Goal: Task Accomplishment & Management: Manage account settings

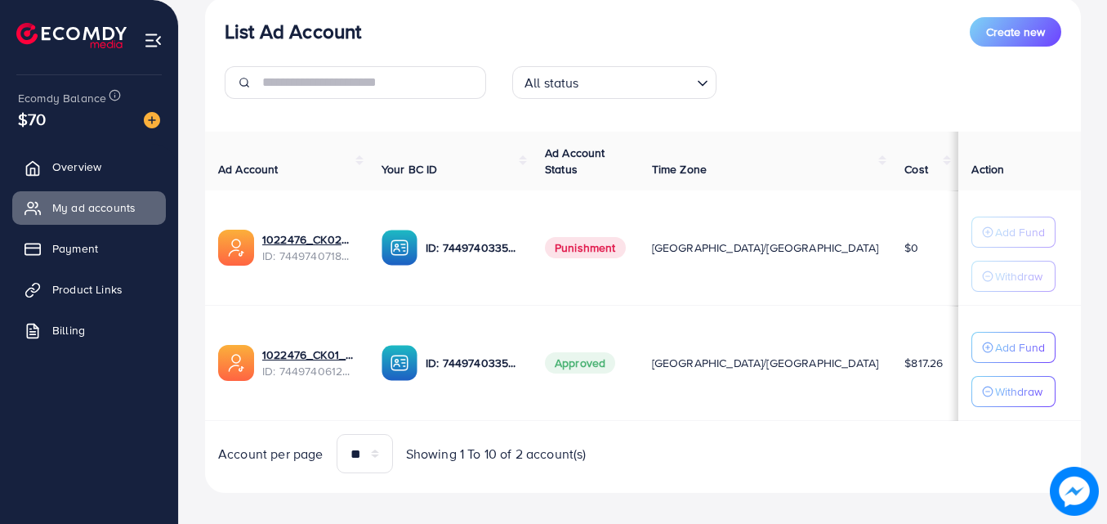
scroll to position [213, 0]
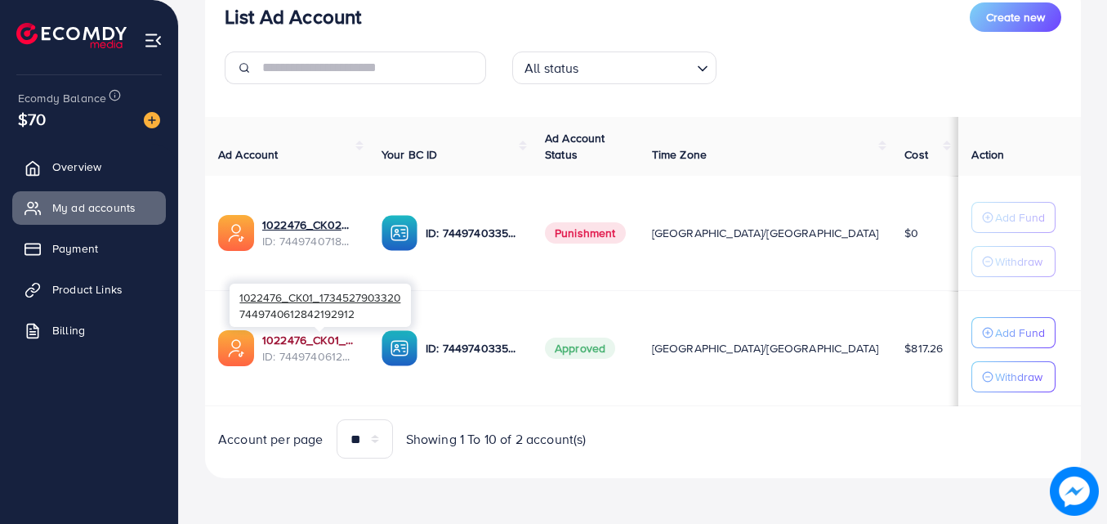
click at [320, 335] on link "1022476_CK01_1734527903320" at bounding box center [308, 340] width 93 height 16
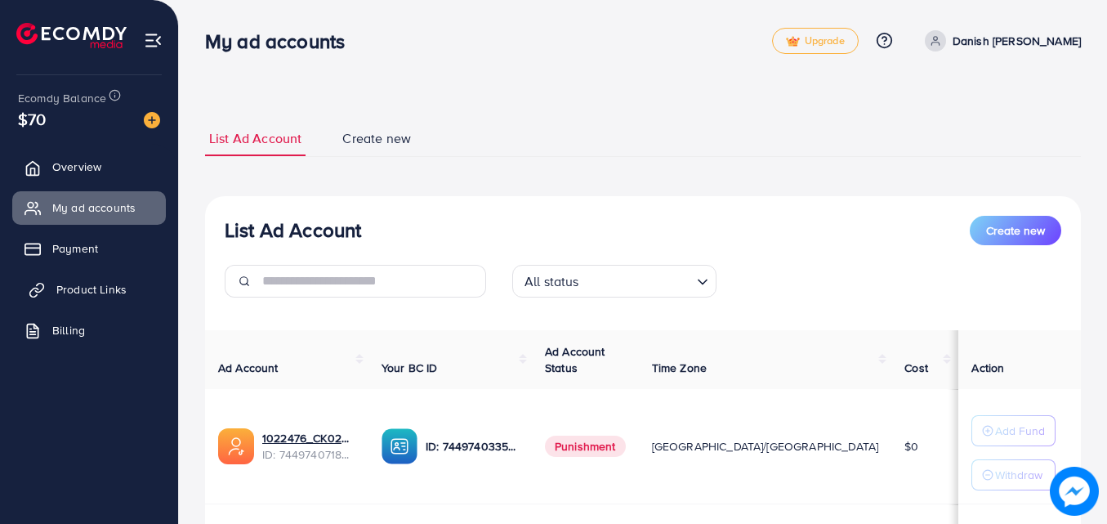
click at [79, 288] on span "Product Links" at bounding box center [91, 289] width 70 height 16
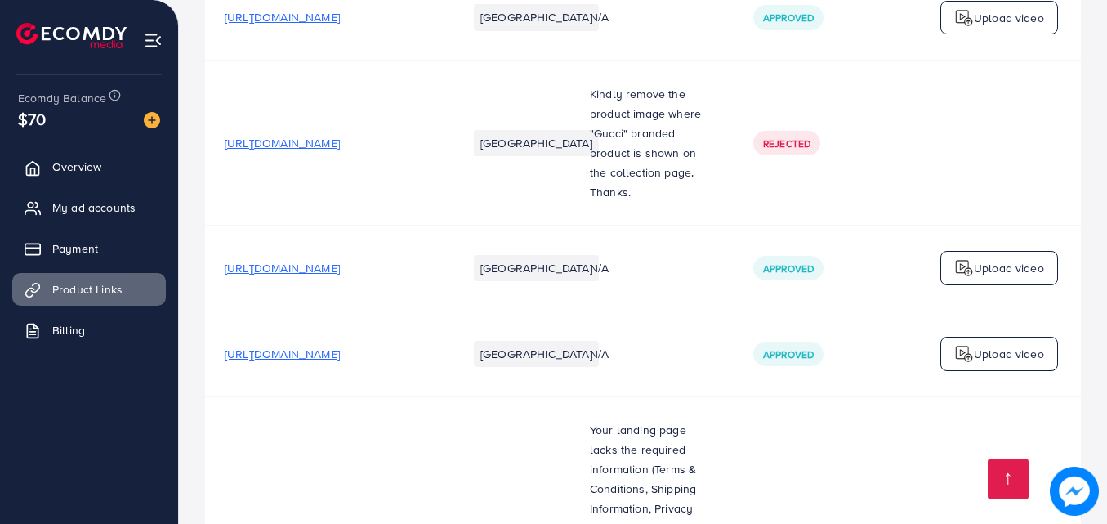
scroll to position [572, 0]
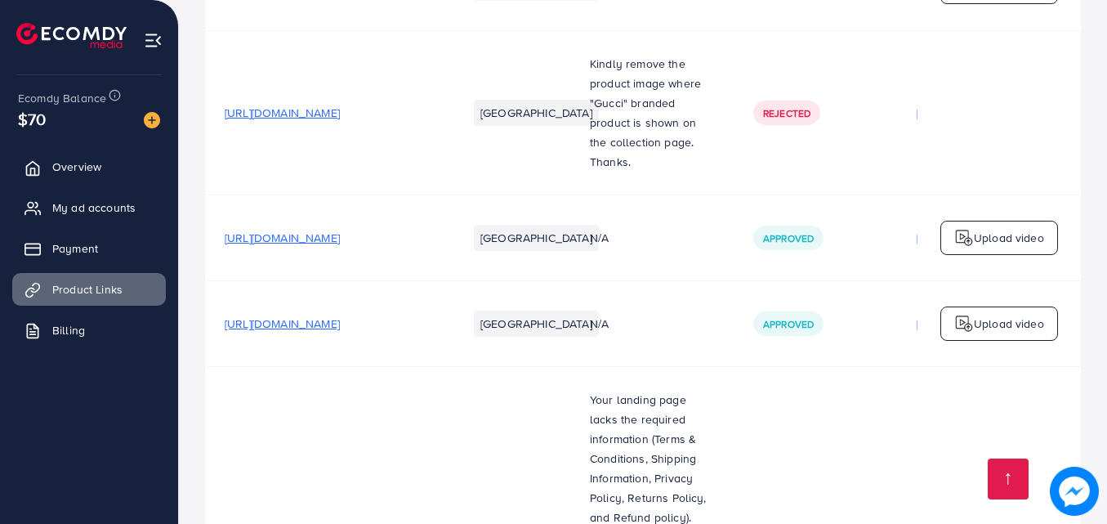
drag, startPoint x: 413, startPoint y: 210, endPoint x: 368, endPoint y: 203, distance: 45.5
drag, startPoint x: 368, startPoint y: 203, endPoint x: 359, endPoint y: 200, distance: 8.5
click at [340, 230] on span "[URL][DOMAIN_NAME]" at bounding box center [282, 238] width 115 height 16
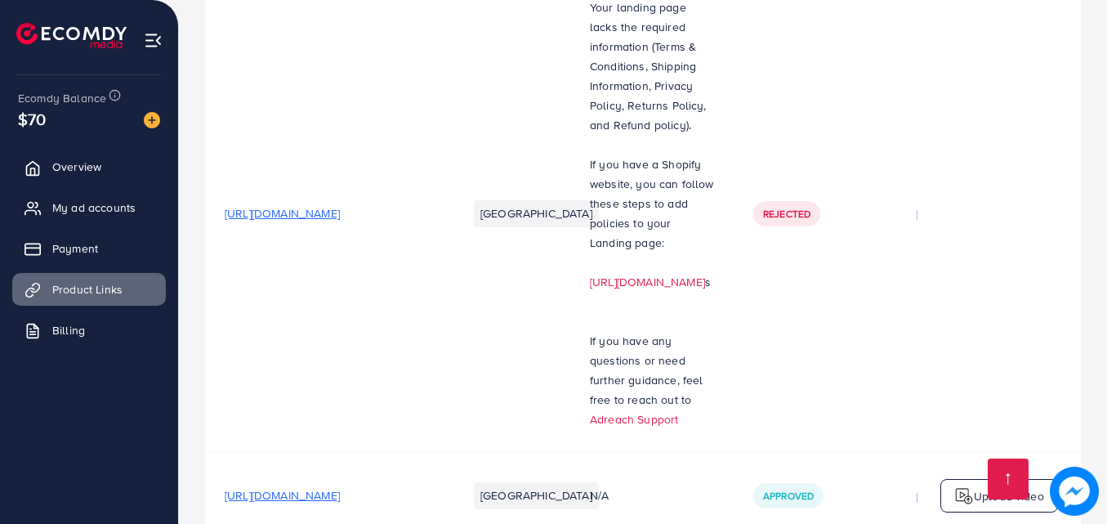
scroll to position [2369, 0]
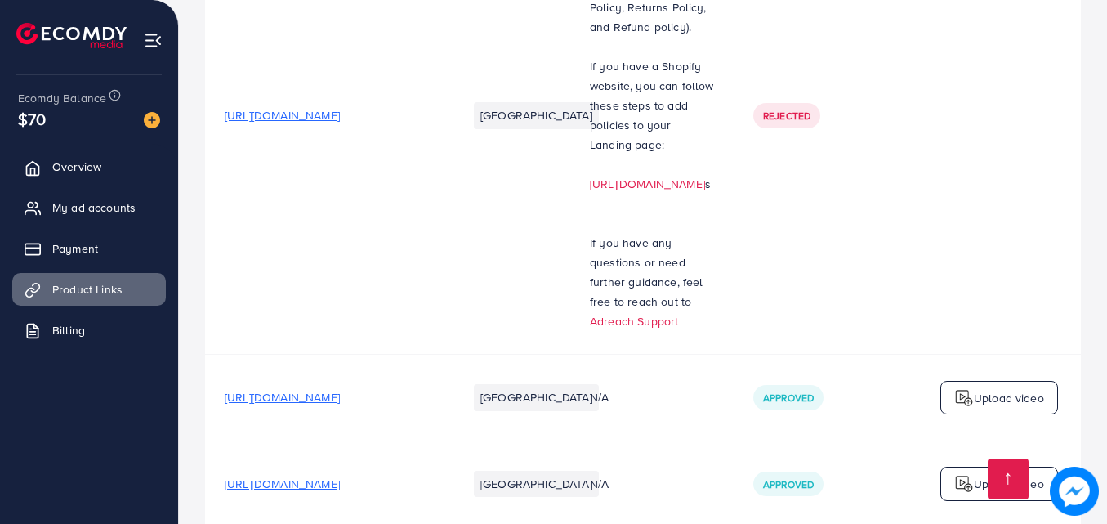
scroll to position [2533, 0]
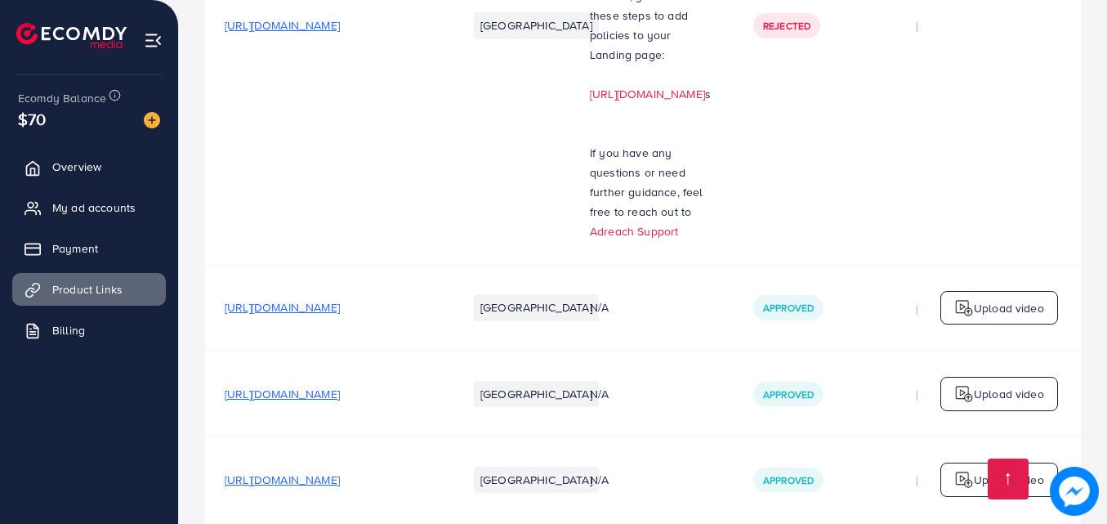
scroll to position [2614, 0]
